Goal: Check status: Check status

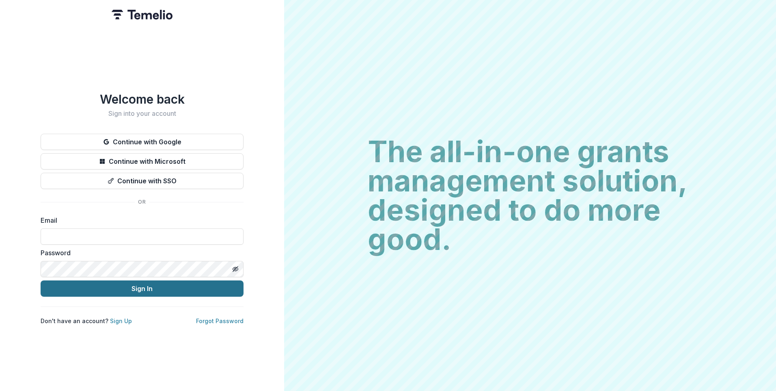
type input "**********"
click at [147, 287] on button "Sign In" at bounding box center [142, 288] width 203 height 16
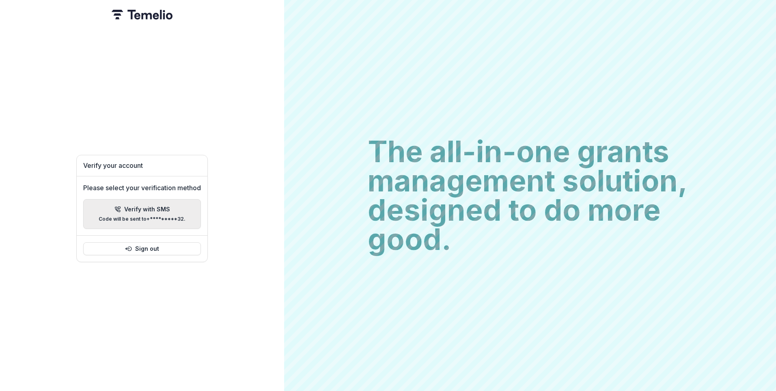
click at [159, 206] on p "Verify with SMS" at bounding box center [147, 209] width 46 height 7
type input "*"
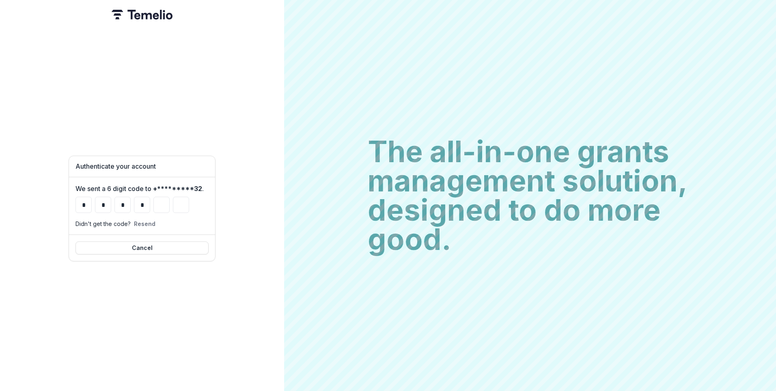
type input "*"
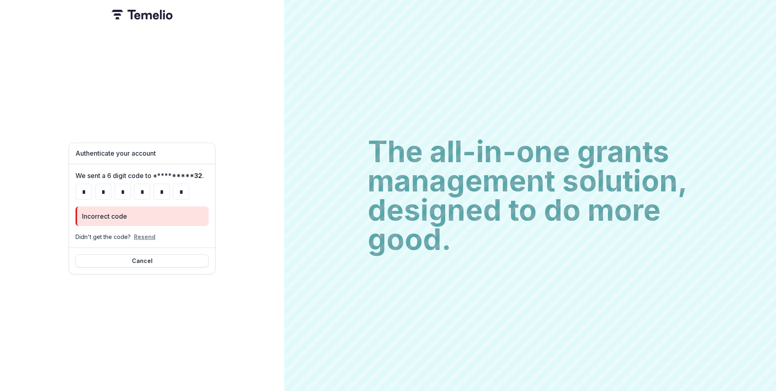
click at [142, 234] on button "Resend" at bounding box center [145, 236] width 22 height 7
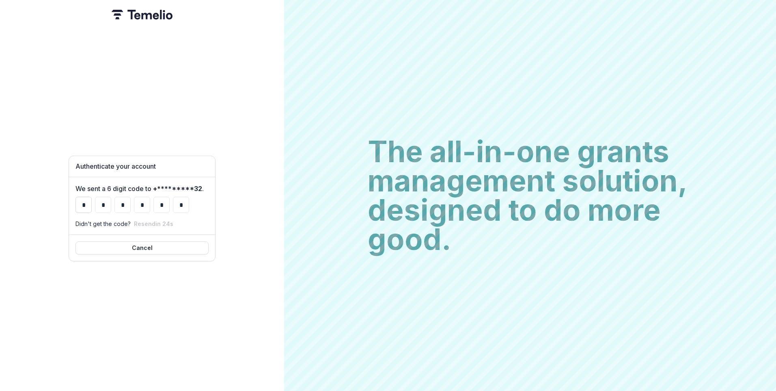
click at [86, 200] on input "*" at bounding box center [84, 205] width 16 height 16
type input "*"
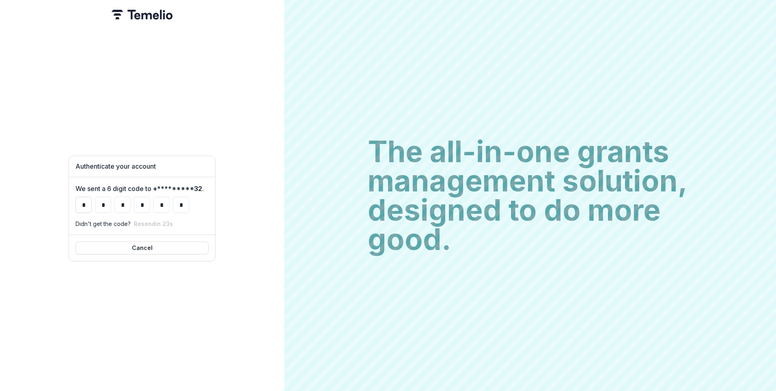
type input "*"
click at [105, 200] on input "*" at bounding box center [103, 205] width 16 height 16
type input "*"
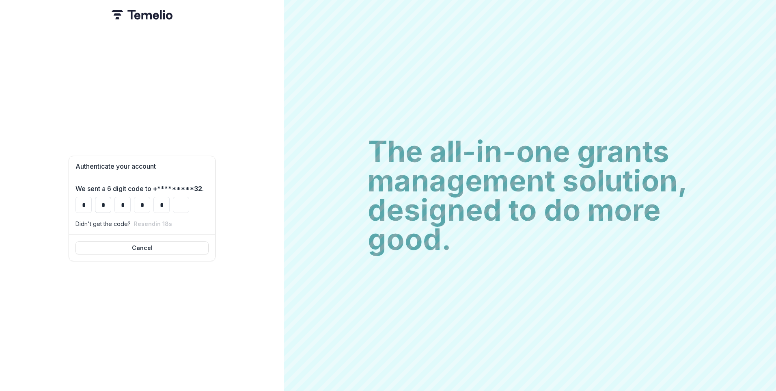
type input "*"
click at [127, 199] on input "*" at bounding box center [123, 205] width 16 height 16
type input "*"
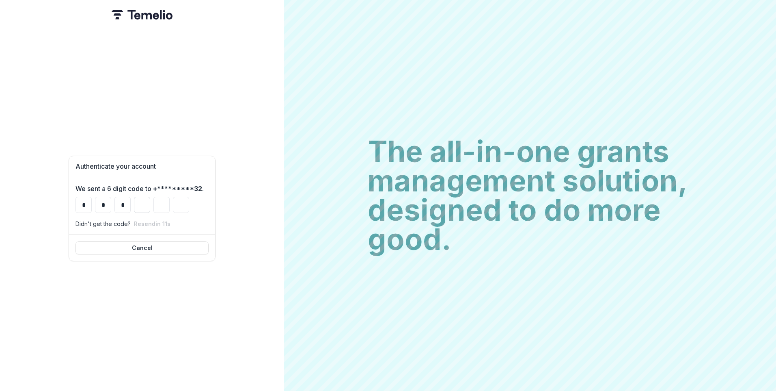
click at [143, 202] on input "Please enter your pin code" at bounding box center [142, 205] width 16 height 16
type input "*"
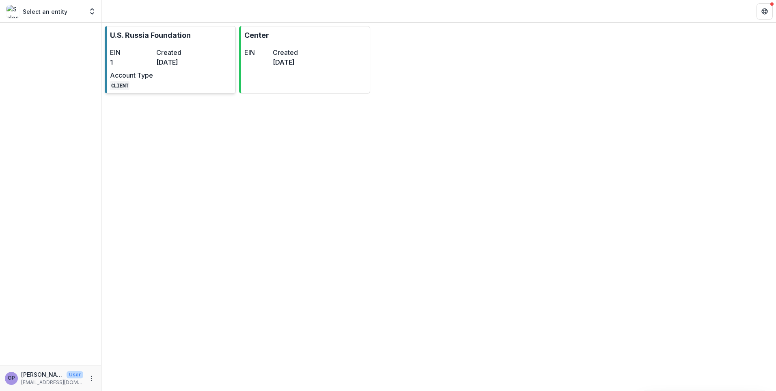
click at [151, 53] on dt "EIN" at bounding box center [131, 53] width 43 height 10
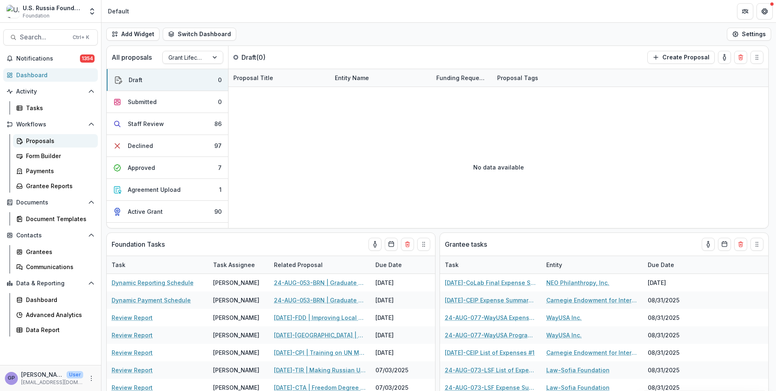
click at [39, 141] on div "Proposals" at bounding box center [58, 140] width 65 height 9
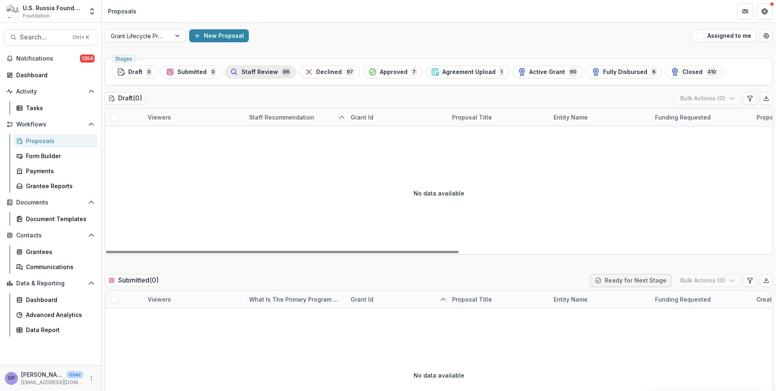
click at [264, 70] on span "Staff Review" at bounding box center [260, 72] width 37 height 7
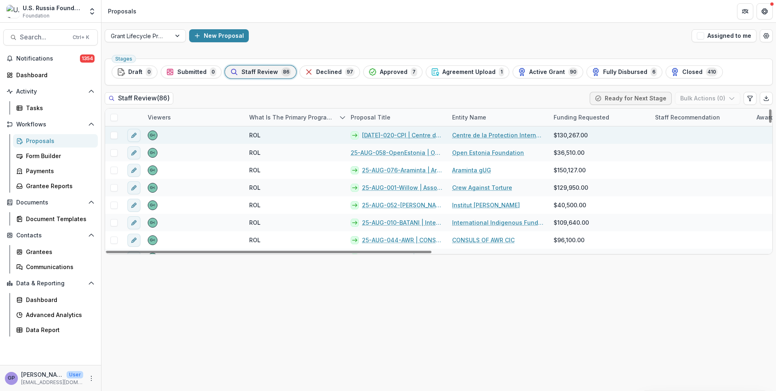
click at [384, 131] on link "[DATE]-020-CPI | Centre de la Protection Internationale - 2025 - Grant Proposal…" at bounding box center [402, 135] width 80 height 9
